Goal: Use online tool/utility: Utilize a website feature to perform a specific function

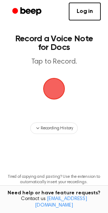
click at [54, 86] on span "button" at bounding box center [54, 88] width 27 height 27
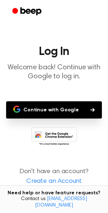
click at [61, 107] on button "Continue with Google" at bounding box center [54, 109] width 96 height 17
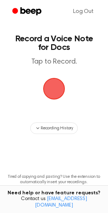
click at [48, 93] on span "button" at bounding box center [54, 89] width 28 height 28
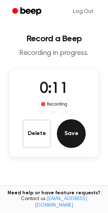
click at [71, 137] on button "Save" at bounding box center [71, 133] width 29 height 29
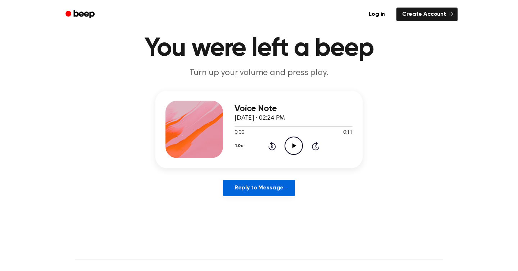
scroll to position [39, 0]
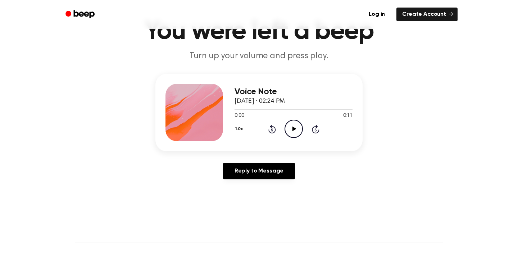
click at [295, 128] on icon at bounding box center [294, 129] width 4 height 5
click at [295, 129] on icon "Pause Audio" at bounding box center [293, 129] width 18 height 18
